Goal: Information Seeking & Learning: Check status

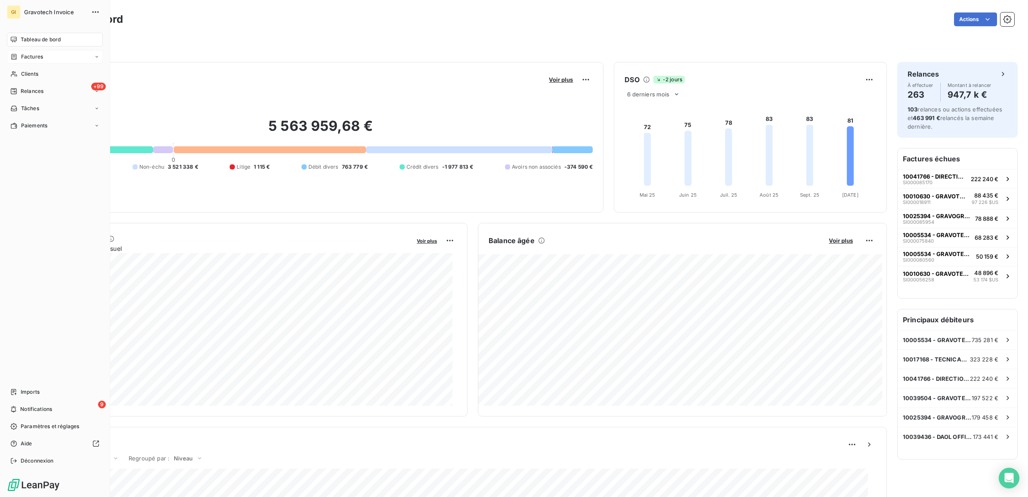
click at [20, 58] on div "Factures" at bounding box center [26, 57] width 33 height 8
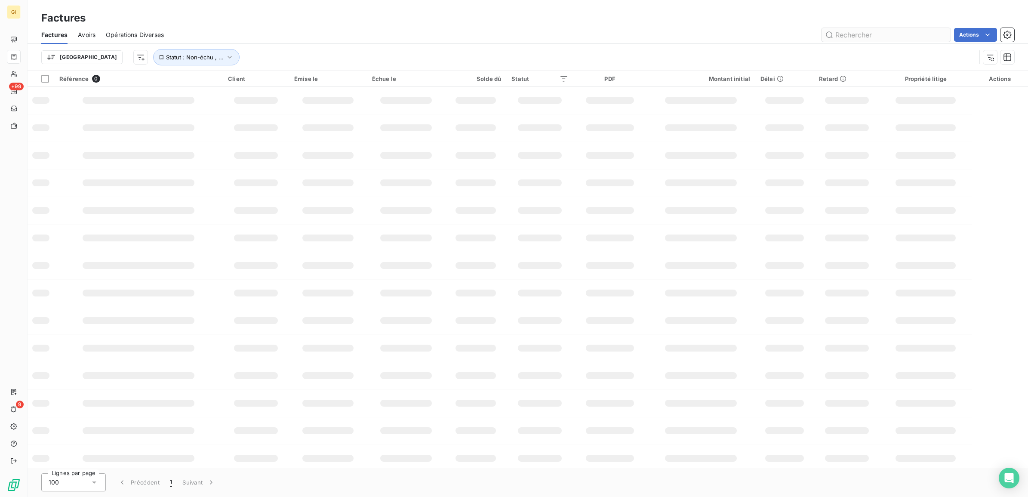
click at [844, 37] on input "text" at bounding box center [885, 35] width 129 height 14
type input "87117"
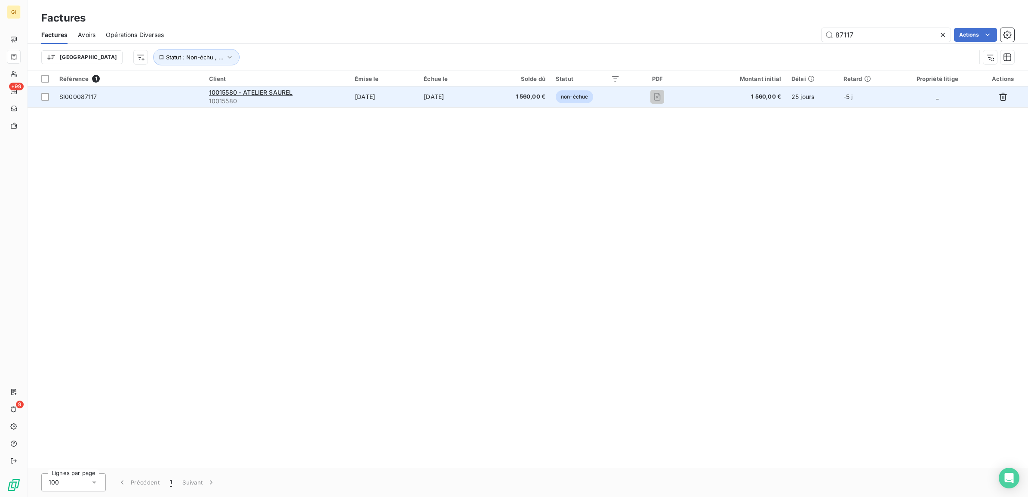
click at [430, 97] on td "[DATE]" at bounding box center [453, 96] width 70 height 21
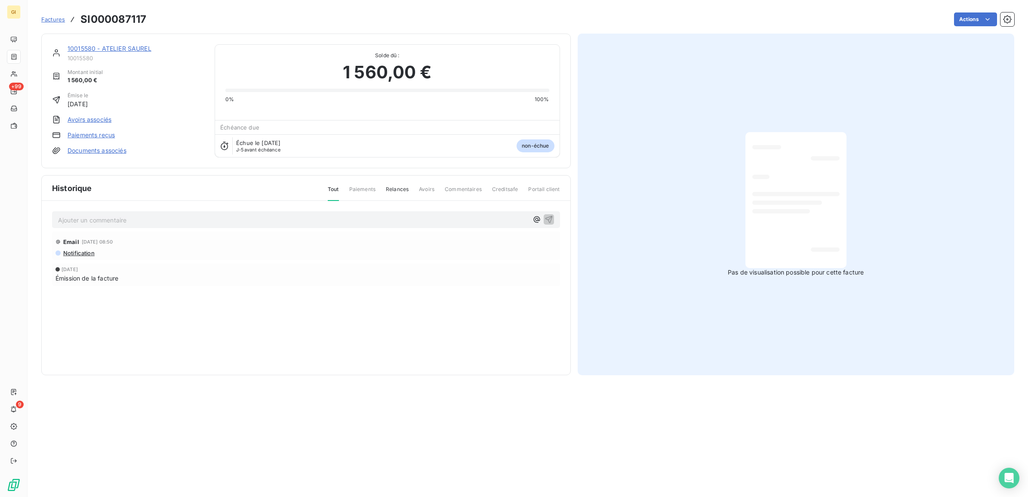
click at [158, 220] on p "Ajouter un commentaire ﻿" at bounding box center [293, 220] width 470 height 11
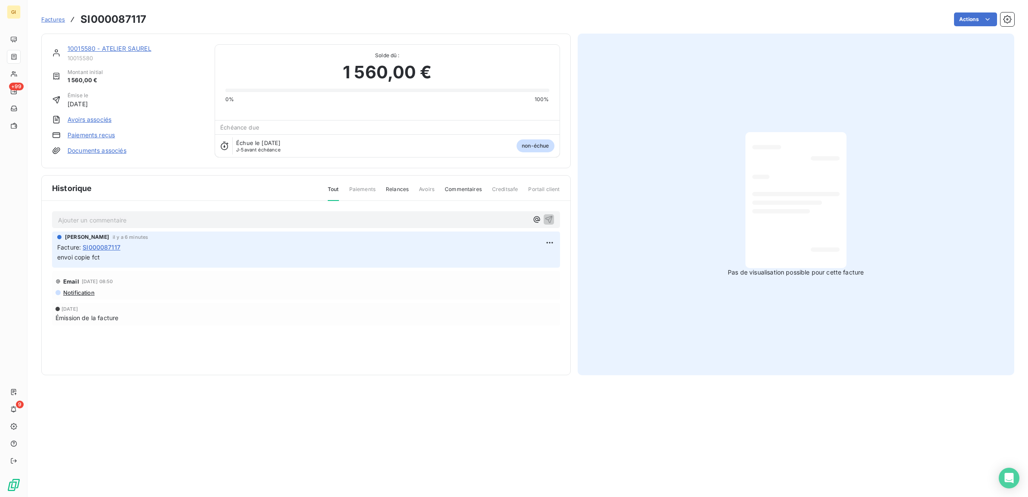
click at [50, 16] on span "Factures" at bounding box center [53, 19] width 24 height 7
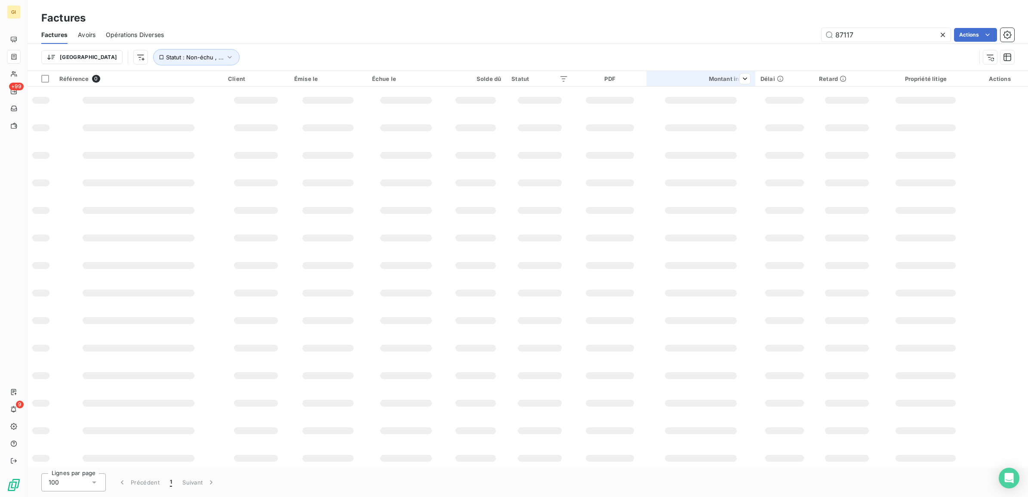
drag, startPoint x: 856, startPoint y: 31, endPoint x: 691, endPoint y: 83, distance: 173.1
click at [801, 48] on div "Factures Avoirs Opérations Diverses 87117 Actions Trier Statut : Non-échu , ..." at bounding box center [528, 48] width 1000 height 45
type input "76545"
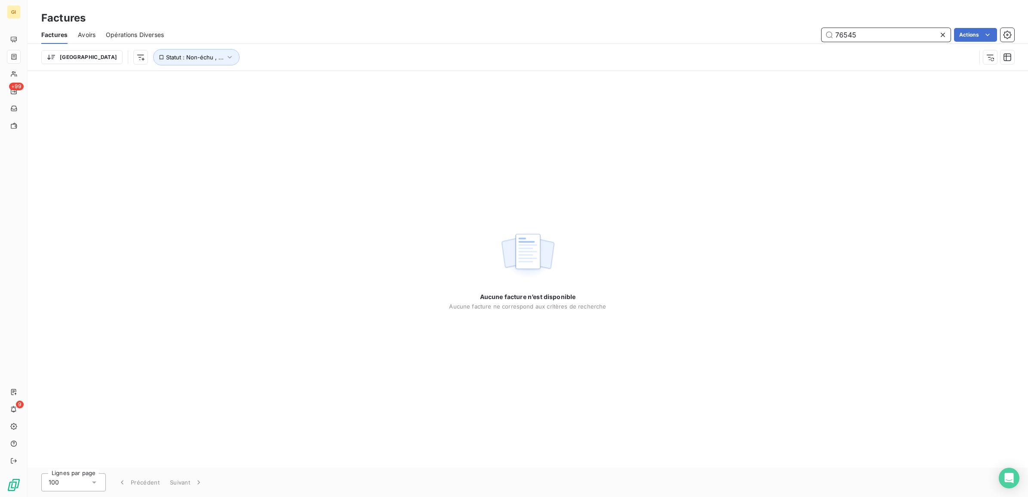
drag, startPoint x: 856, startPoint y: 32, endPoint x: 743, endPoint y: 43, distance: 113.6
click at [743, 43] on div "Factures Avoirs Opérations Diverses 76545 Actions" at bounding box center [528, 35] width 1000 height 18
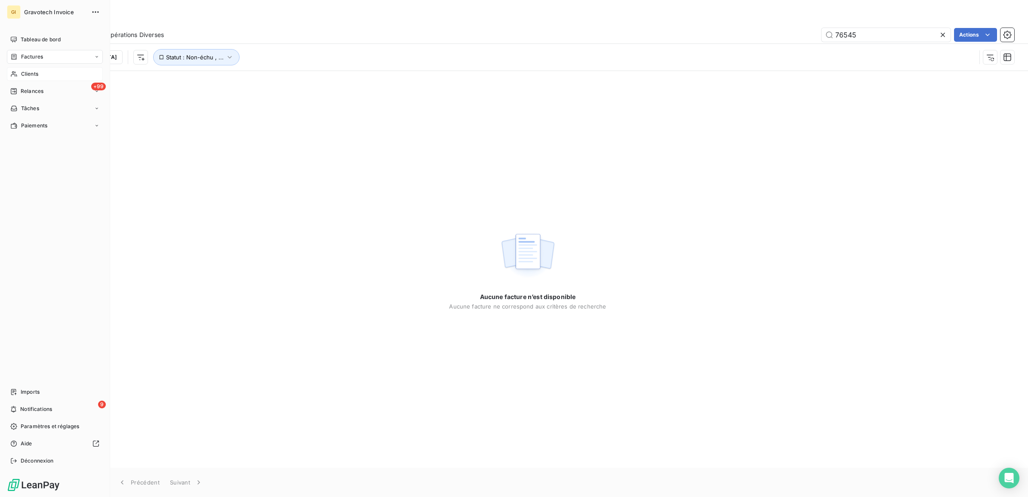
click at [29, 70] on span "Clients" at bounding box center [29, 74] width 17 height 8
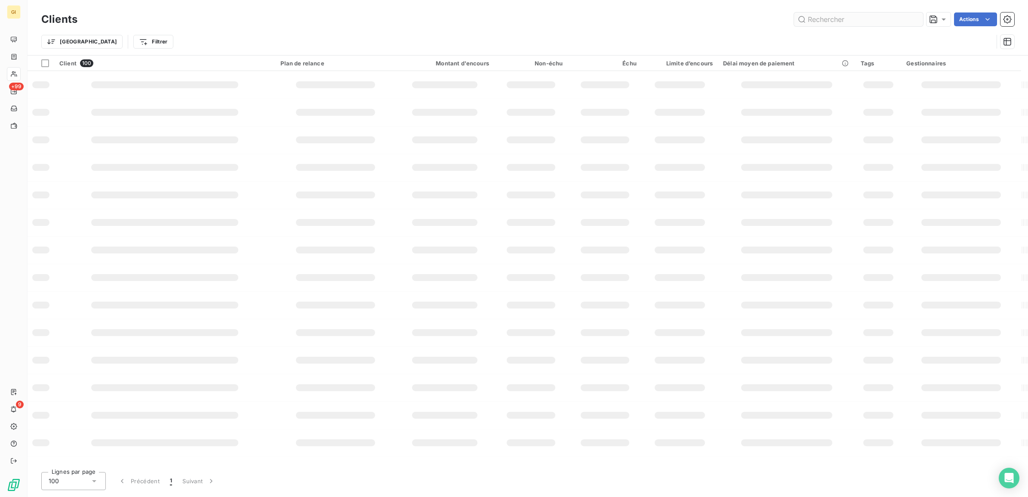
click at [847, 12] on input "text" at bounding box center [858, 19] width 129 height 14
click at [848, 19] on input "text" at bounding box center [858, 19] width 129 height 14
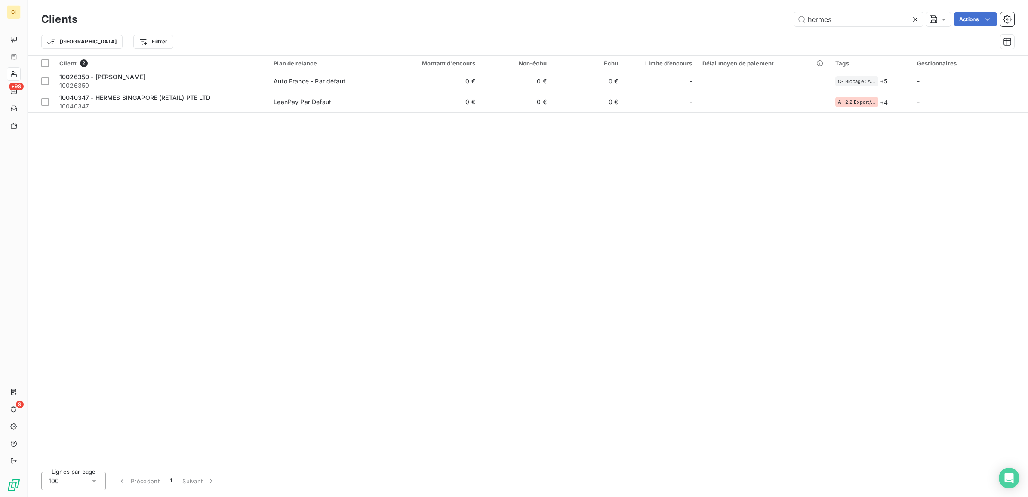
type input "hermes"
click at [345, 14] on div "hermes Actions" at bounding box center [551, 19] width 926 height 14
drag, startPoint x: 838, startPoint y: 16, endPoint x: 766, endPoint y: 22, distance: 71.6
click at [766, 22] on div "hermes Actions" at bounding box center [551, 19] width 926 height 14
drag, startPoint x: 915, startPoint y: 17, endPoint x: 913, endPoint y: 25, distance: 7.9
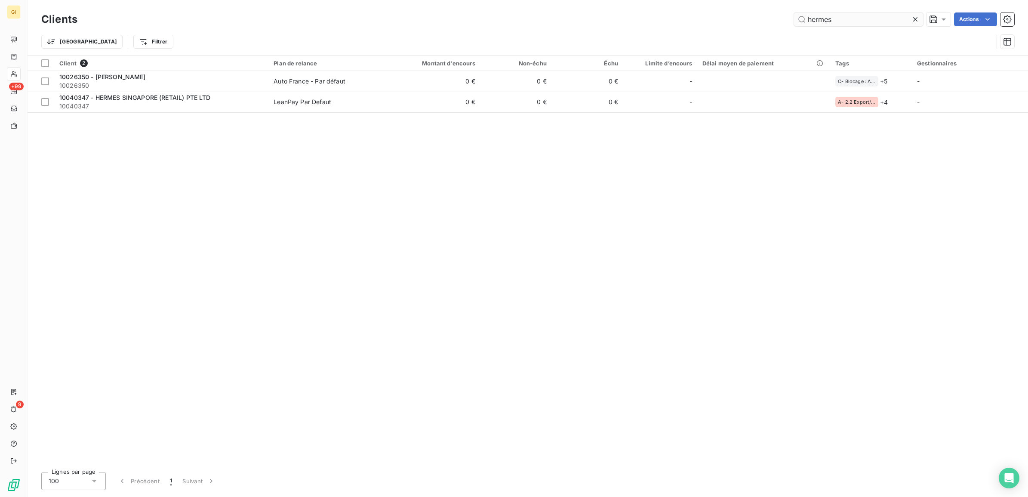
click at [915, 18] on icon at bounding box center [915, 19] width 9 height 9
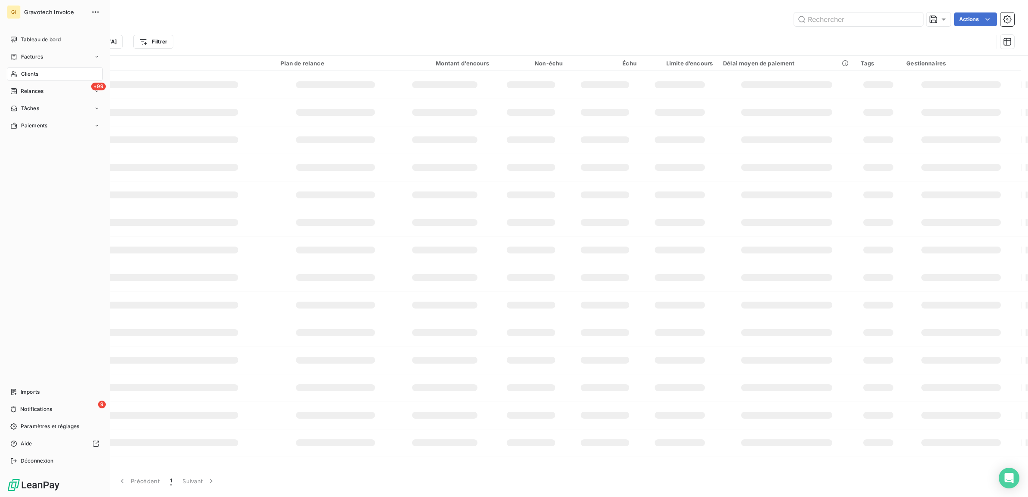
click at [33, 74] on span "Clients" at bounding box center [29, 74] width 17 height 8
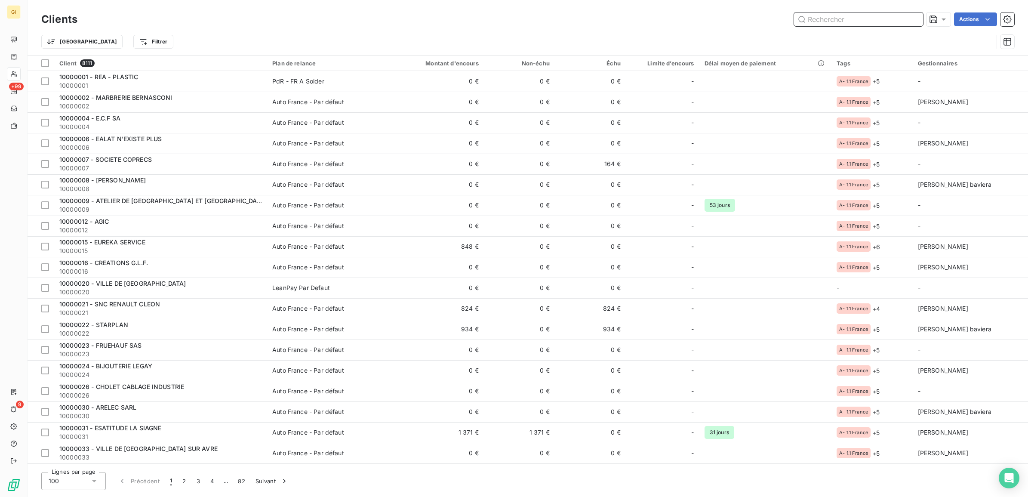
click at [809, 21] on input "text" at bounding box center [858, 19] width 129 height 14
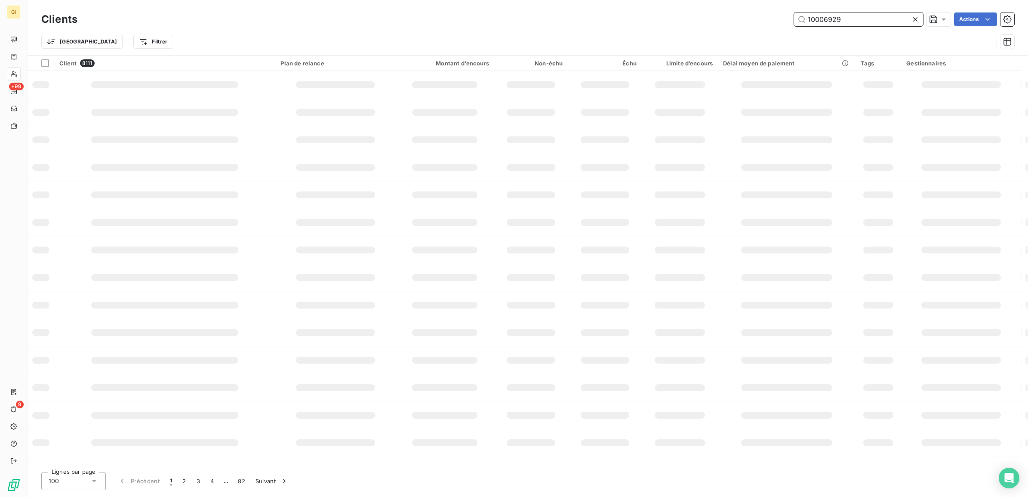
type input "10006929"
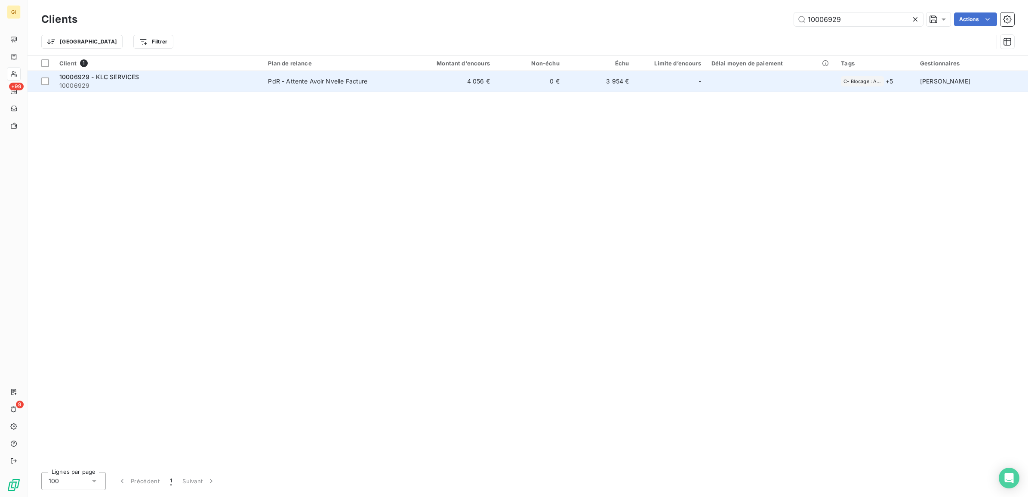
drag, startPoint x: 307, startPoint y: 87, endPoint x: 299, endPoint y: 87, distance: 8.2
click at [307, 87] on td "PdR - Attente Avoir Nvelle Facture" at bounding box center [332, 81] width 139 height 21
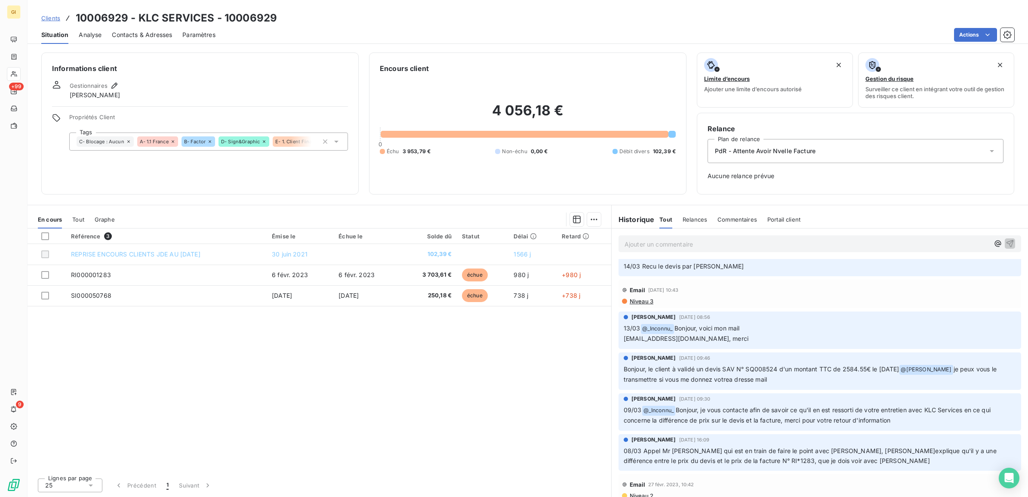
scroll to position [376, 0]
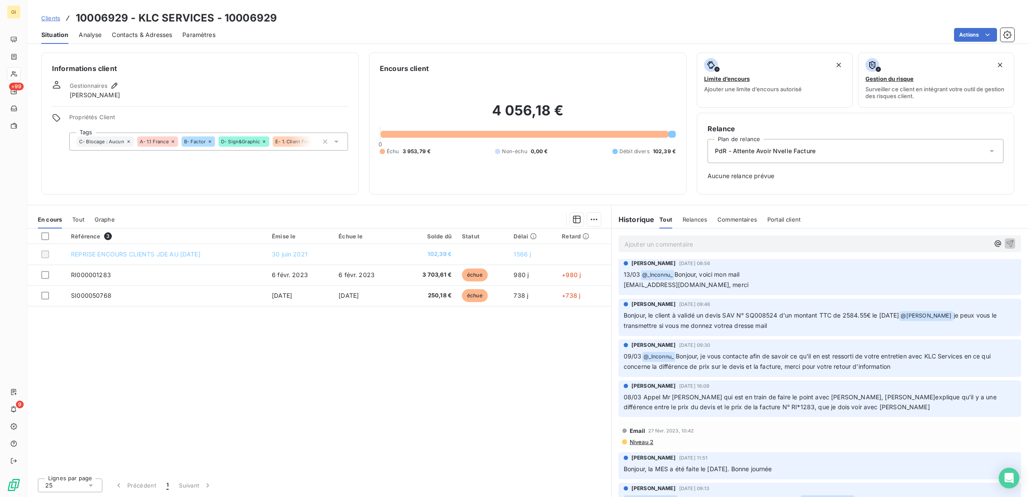
click at [824, 410] on span "08/03 Appel Mr [PERSON_NAME] qui est en train de faire le point avec [PERSON_NA…" at bounding box center [810, 401] width 374 height 17
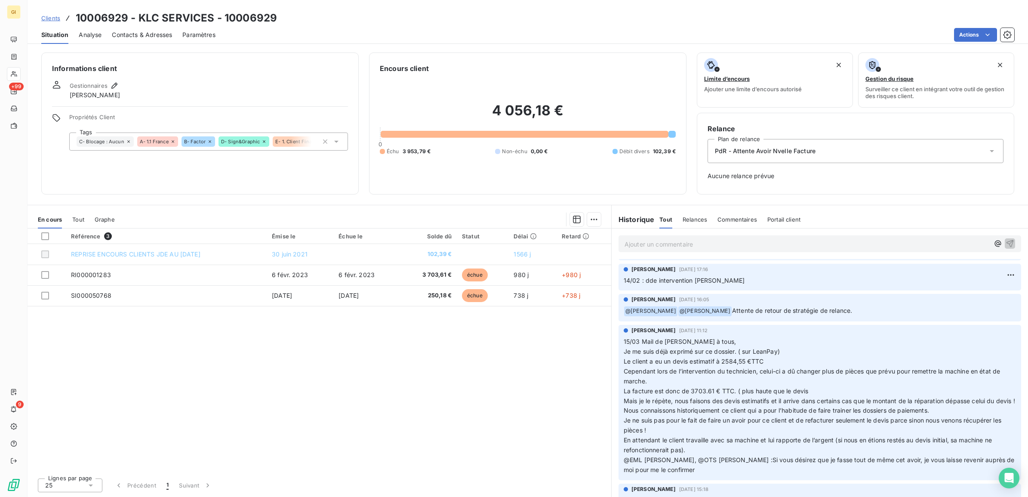
scroll to position [107, 0]
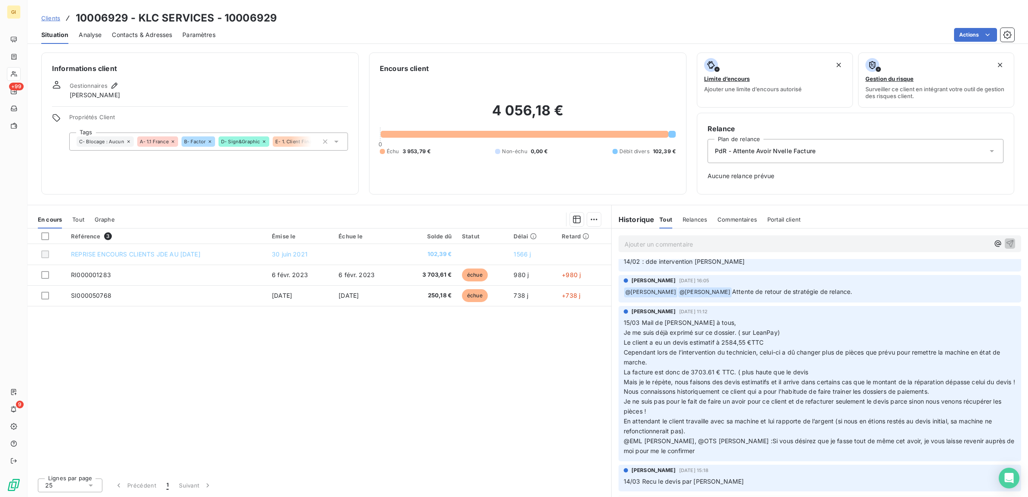
click at [682, 364] on span "Cependant lors de l’intervention du technicien, celui-ci a dû changer plus de p…" at bounding box center [812, 356] width 378 height 17
click at [688, 361] on span "Cependant lors de l’intervention du technicien, celui-ci a dû changer plus de p…" at bounding box center [812, 356] width 378 height 17
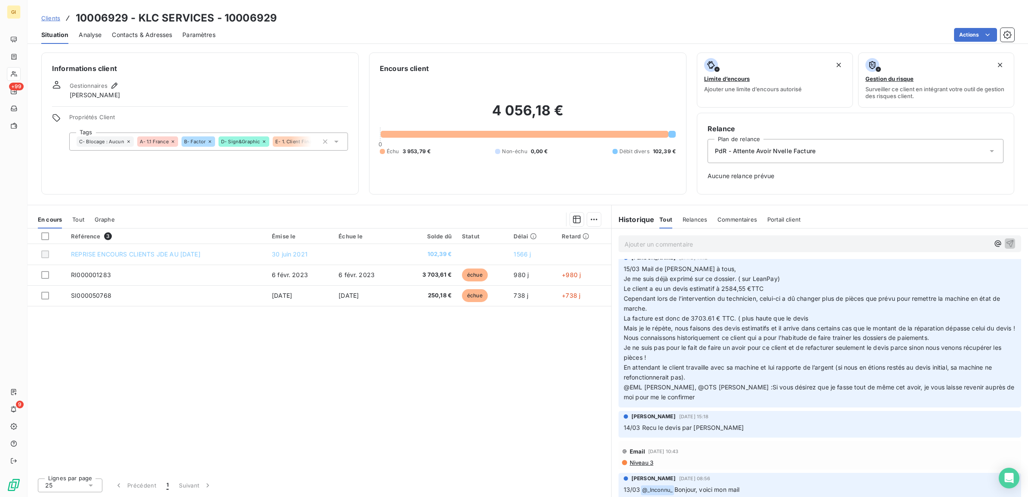
click at [784, 361] on span "Je ne suis pas pour le fait de faire un avoir pour ce client et de refacturer s…" at bounding box center [812, 352] width 379 height 17
